Goal: Information Seeking & Learning: Learn about a topic

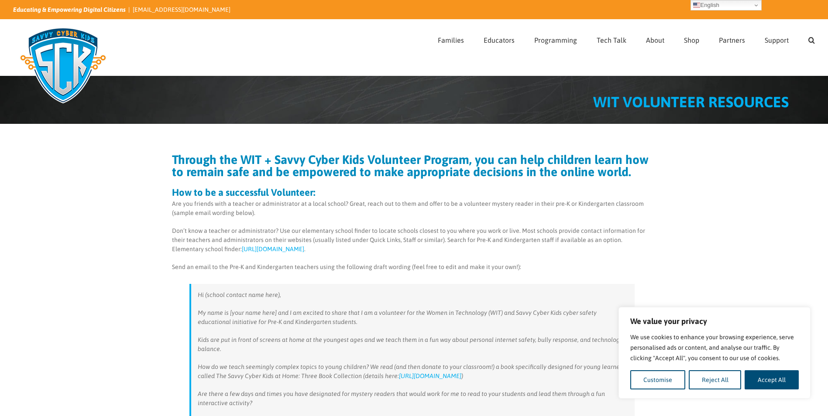
click at [265, 248] on link "https://savvycyberkids.netlify.app/" at bounding box center [273, 249] width 62 height 7
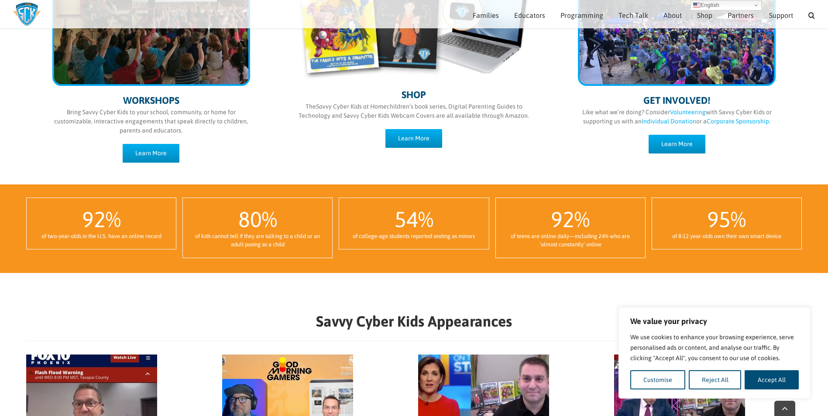
scroll to position [516, 0]
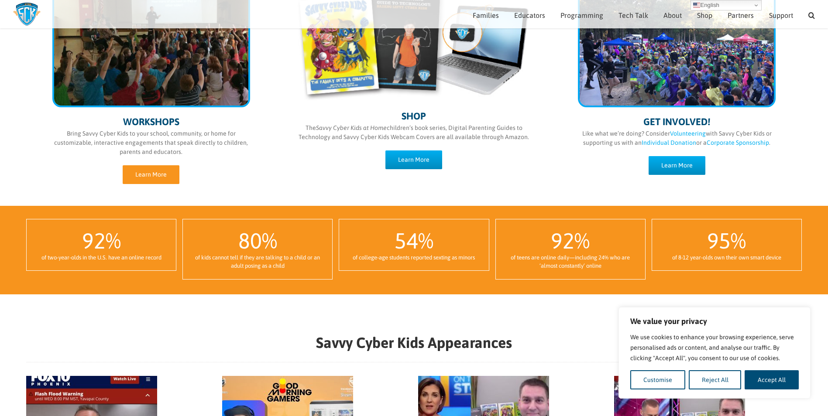
click at [162, 173] on span "Learn More" at bounding box center [150, 174] width 31 height 7
